Goal: Task Accomplishment & Management: Use online tool/utility

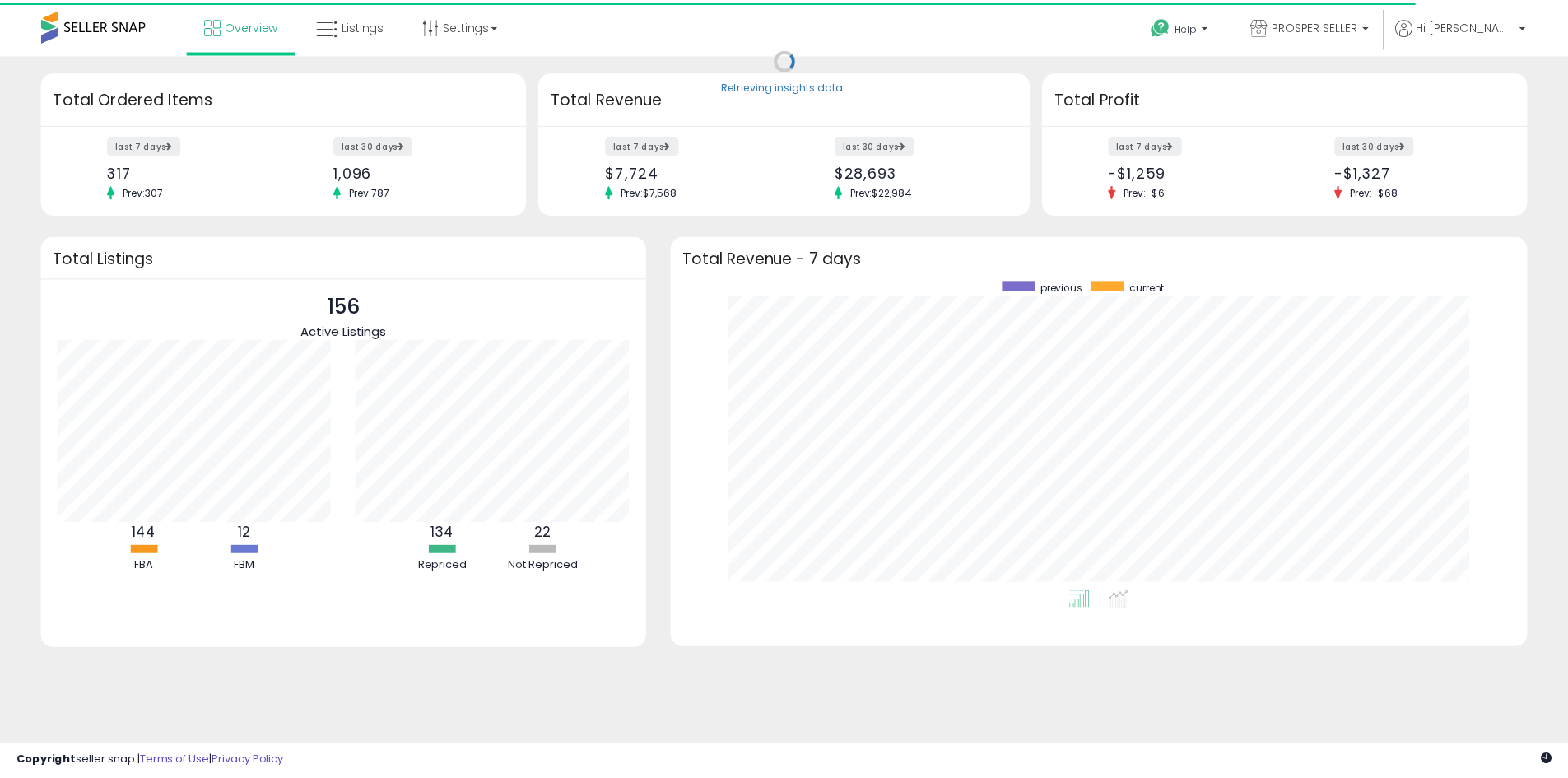
scroll to position [311, 831]
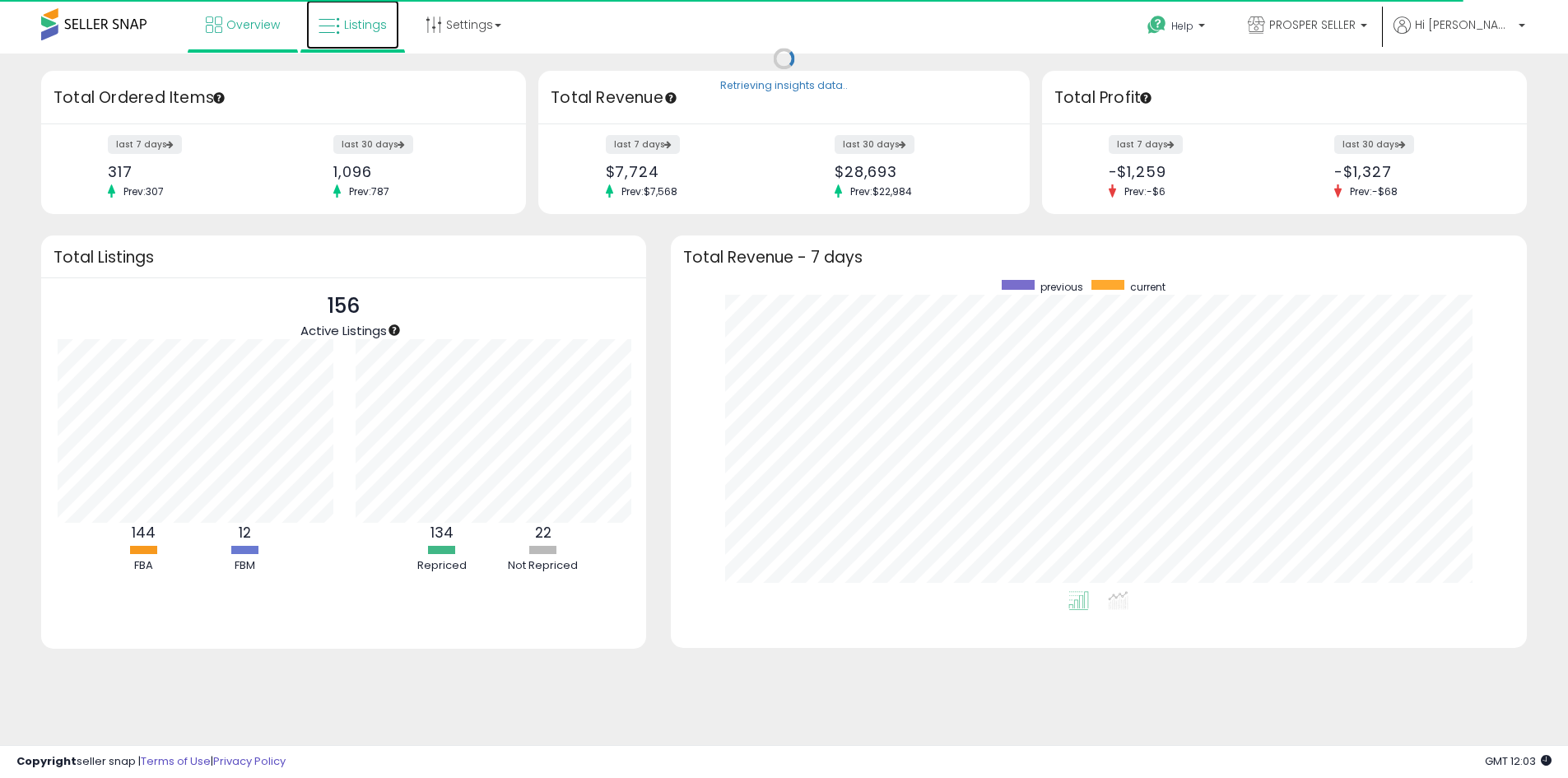
click at [333, 22] on icon at bounding box center [329, 26] width 21 height 21
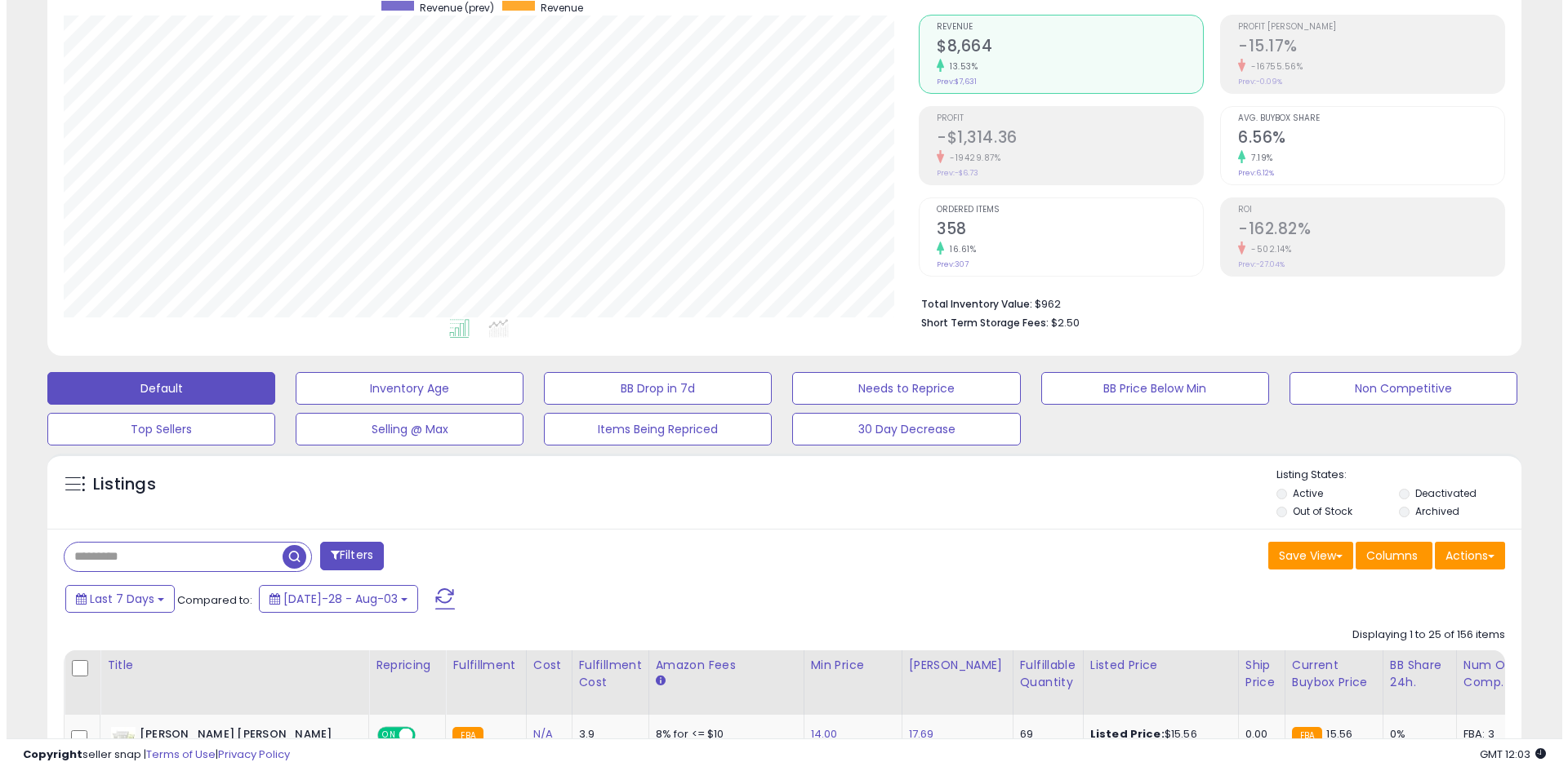
scroll to position [163, 0]
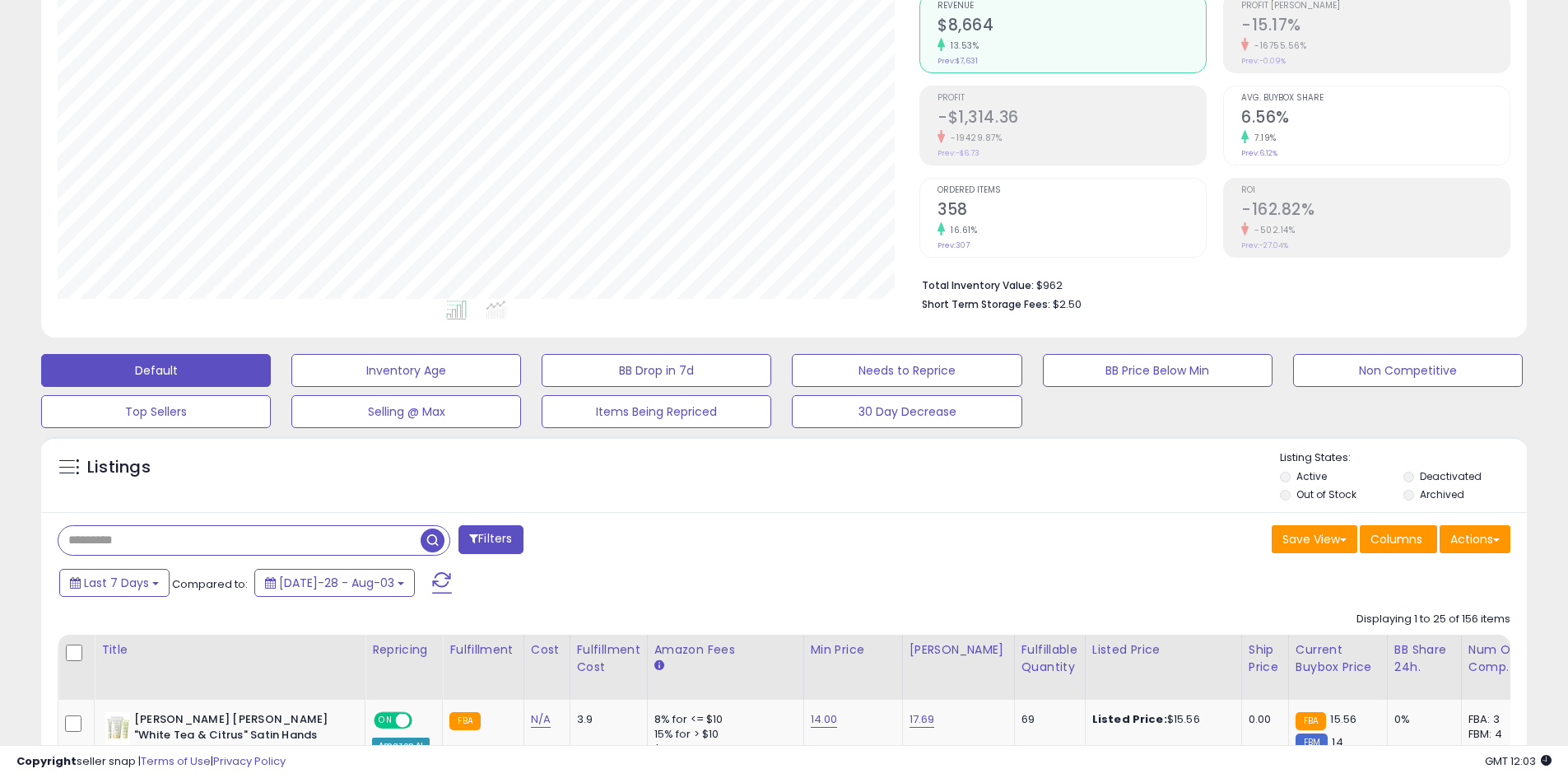
paste input "**********"
type input "**********"
click at [433, 533] on span "button" at bounding box center [433, 540] width 24 height 24
click at [0, 0] on div "Retrieving listings data.." at bounding box center [0, 0] width 0 height 0
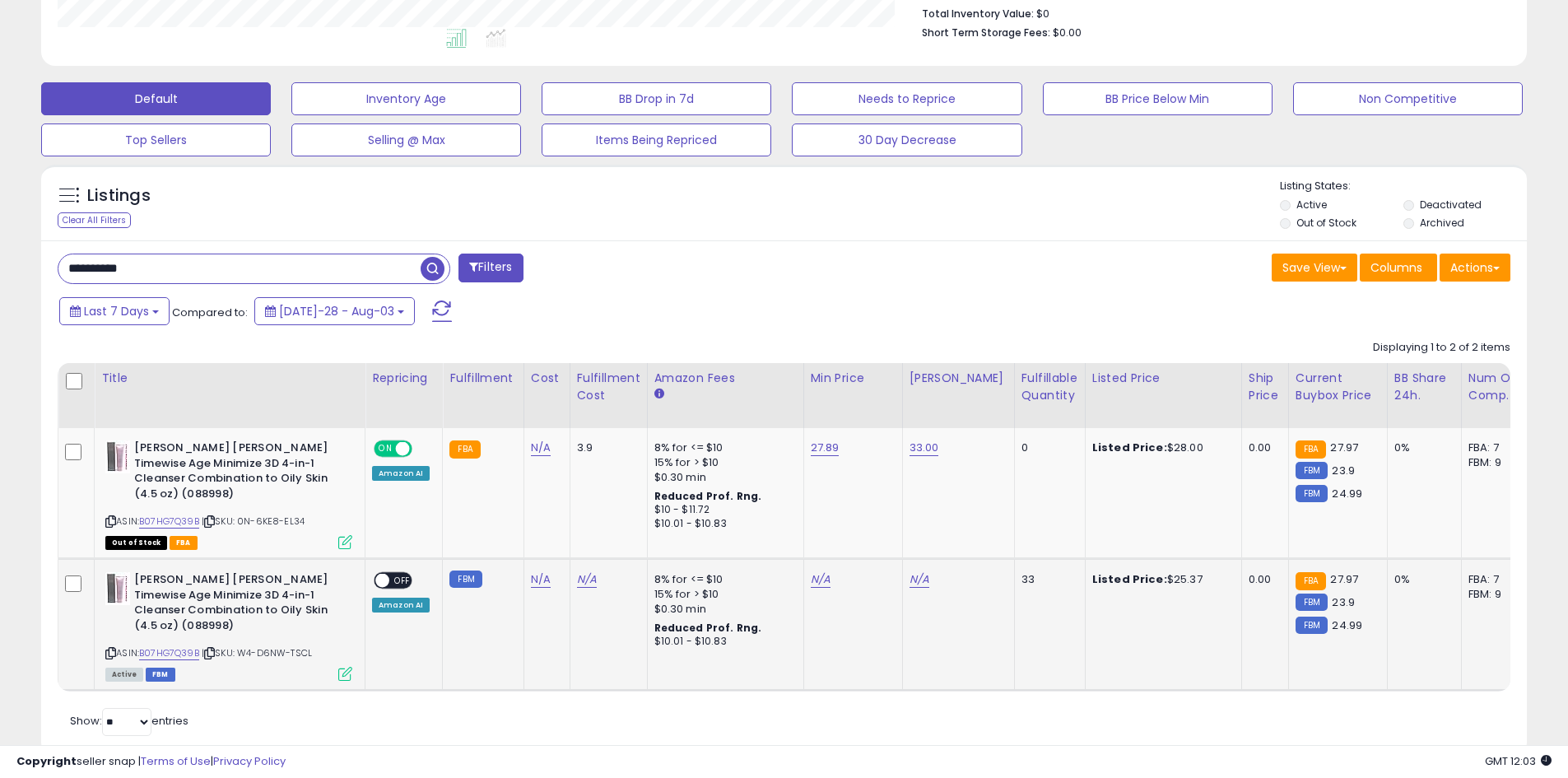
scroll to position [458, 0]
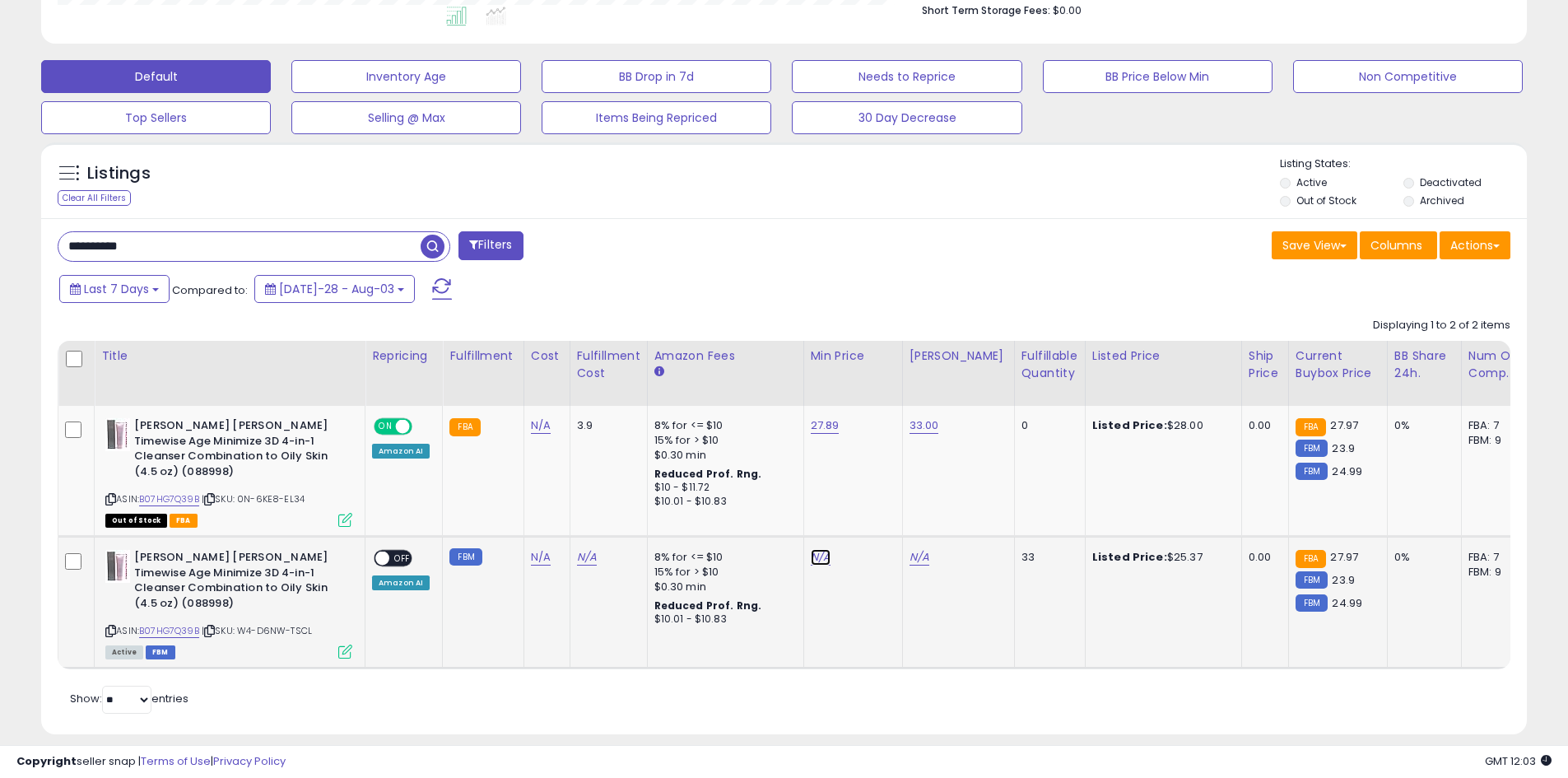
click at [816, 550] on link "N/A" at bounding box center [820, 557] width 19 height 16
drag, startPoint x: 763, startPoint y: 501, endPoint x: 662, endPoint y: 501, distance: 101.0
click at [669, 501] on tbody "Mary Kay Timewise Age Minimize 3D 4-in-1 Cleanser Combination to Oily Skin (4.5…" at bounding box center [1237, 537] width 2357 height 262
type input "**"
click button "submit" at bounding box center [860, 500] width 28 height 25
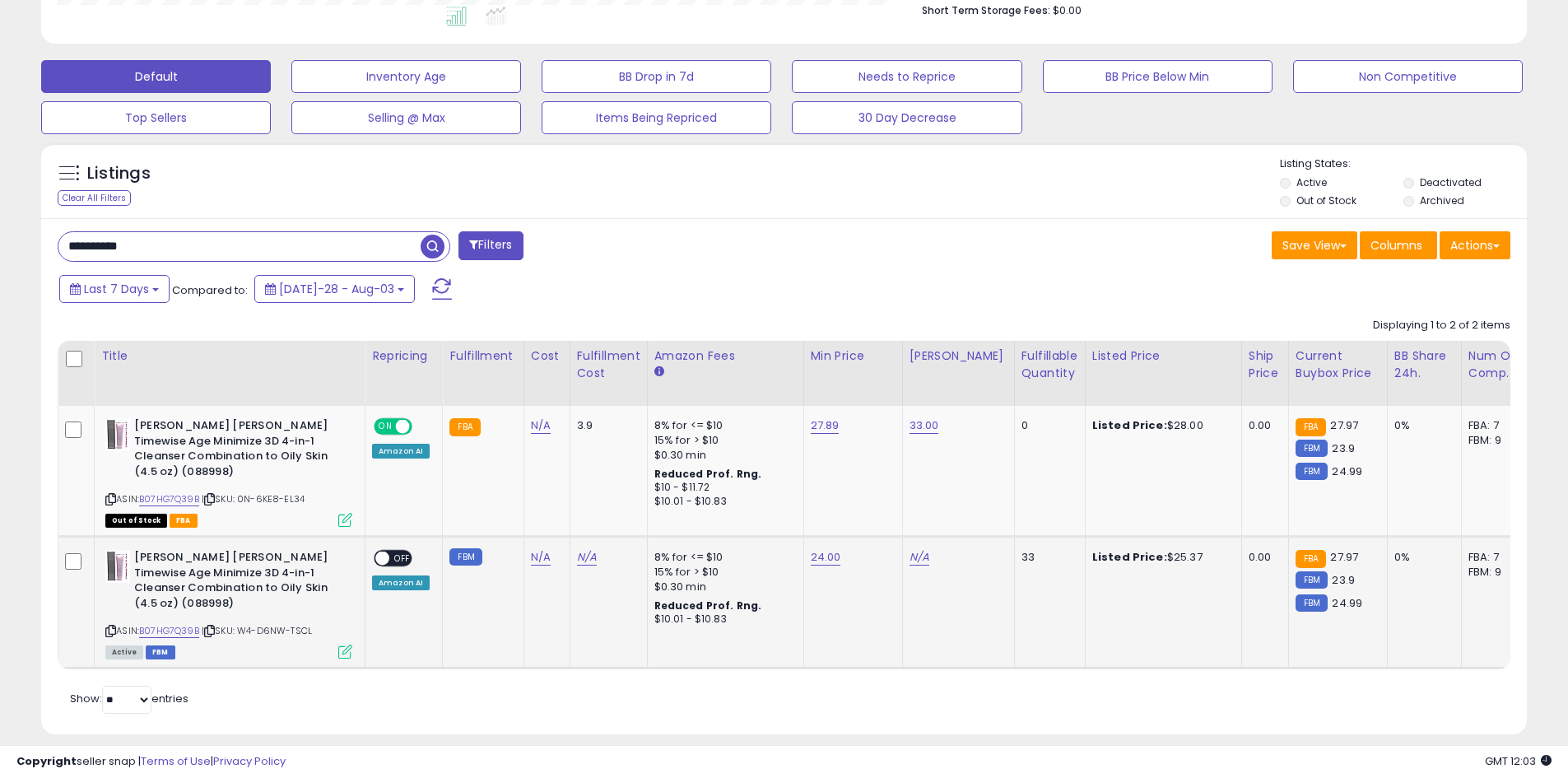
click at [915, 551] on td "N/A" at bounding box center [958, 603] width 112 height 132
click at [915, 550] on link "N/A" at bounding box center [919, 557] width 19 height 16
click at [859, 511] on input "number" at bounding box center [866, 501] width 146 height 28
